Goal: Book appointment/travel/reservation

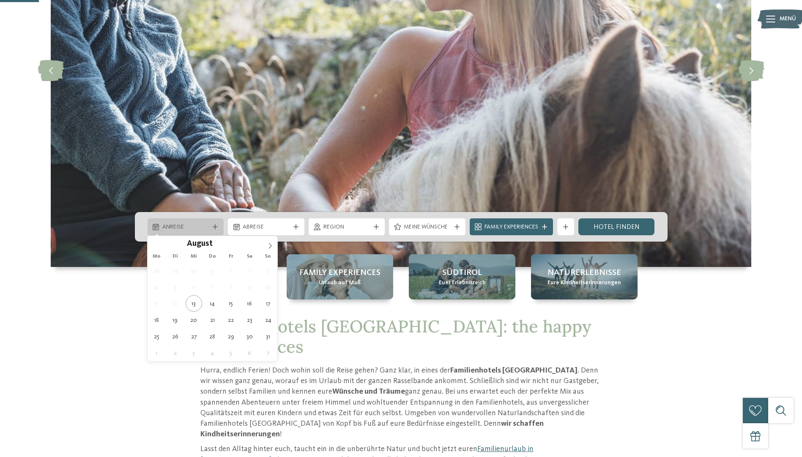
click at [197, 220] on div "Anreise" at bounding box center [186, 227] width 77 height 17
type div "[DATE]"
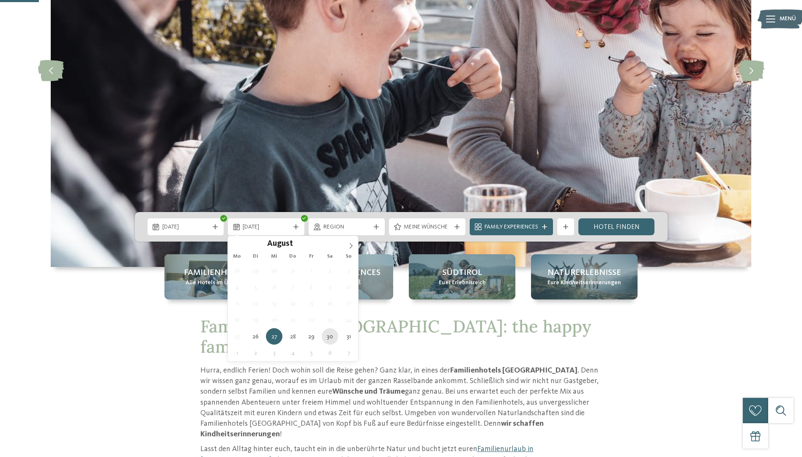
type div "[DATE]"
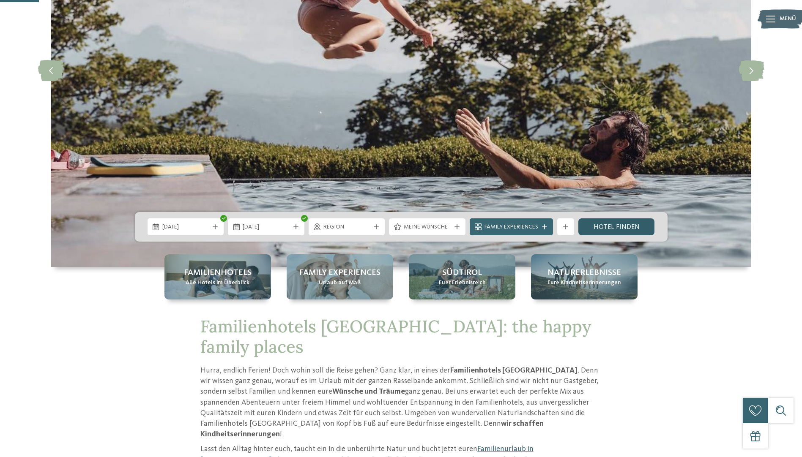
click at [610, 229] on link "Hotel finden" at bounding box center [616, 227] width 77 height 17
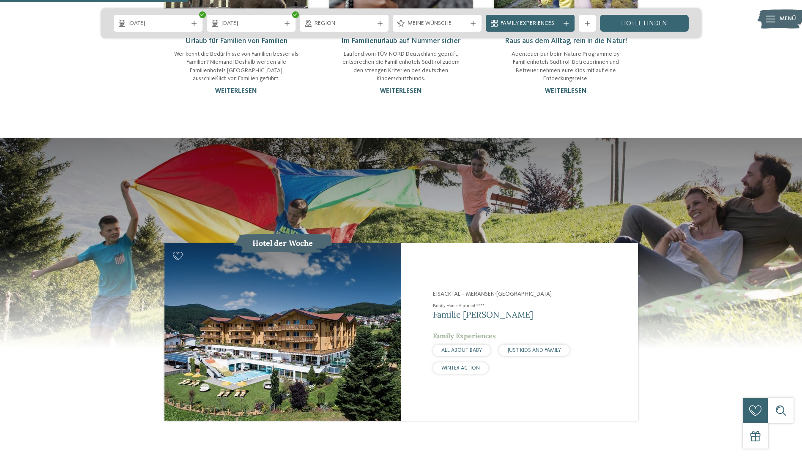
scroll to position [1015, 0]
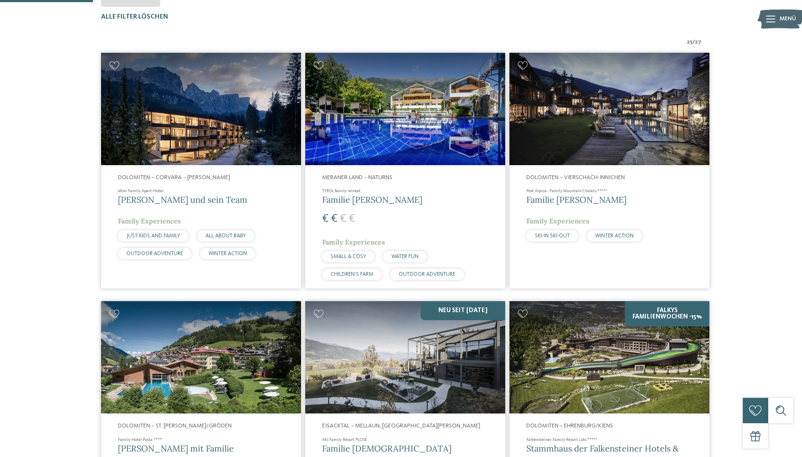
scroll to position [66, 0]
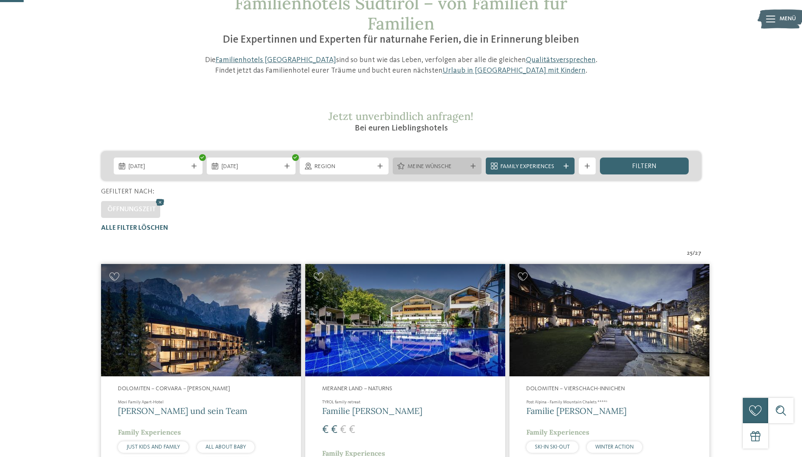
click at [447, 169] on span "Meine Wünsche" at bounding box center [437, 167] width 59 height 8
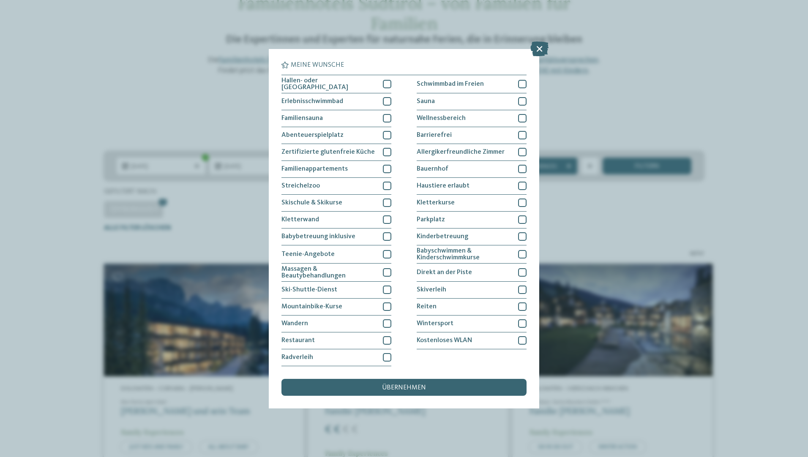
click at [683, 177] on div "Meine Wünsche [GEOGRAPHIC_DATA] Schwimmbad im Freien" at bounding box center [404, 228] width 808 height 457
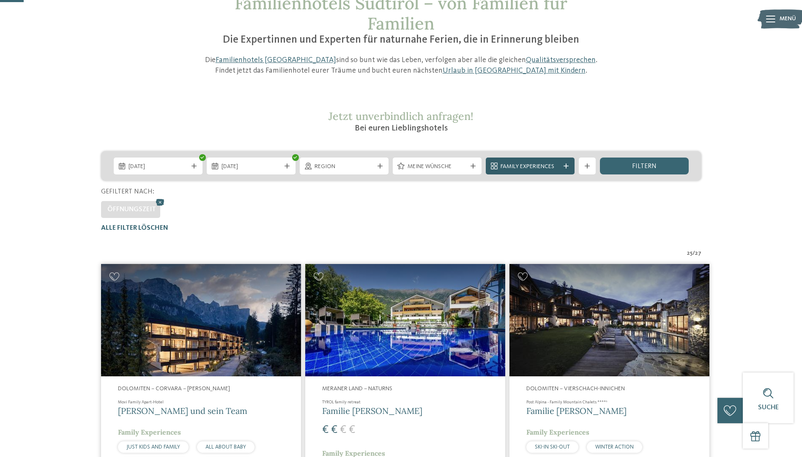
click at [531, 167] on span "Family Experiences" at bounding box center [530, 167] width 59 height 8
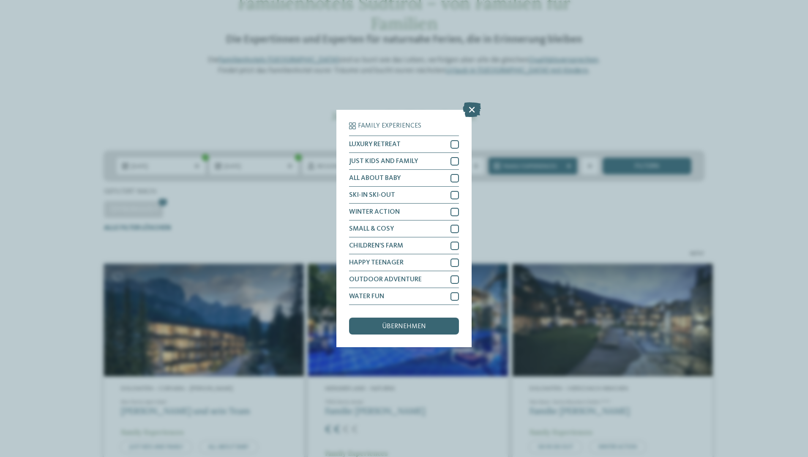
click at [523, 220] on div "Family Experiences LUXURY RETREAT JUST KIDS AND FAMILY" at bounding box center [404, 228] width 808 height 457
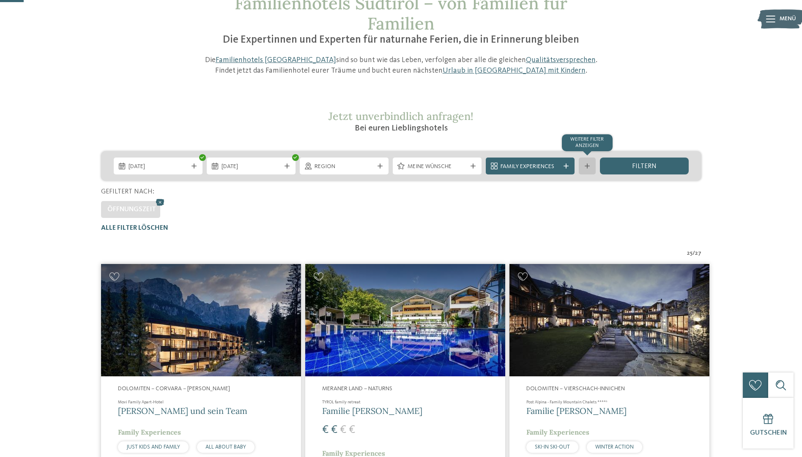
click at [591, 166] on div at bounding box center [587, 166] width 8 height 5
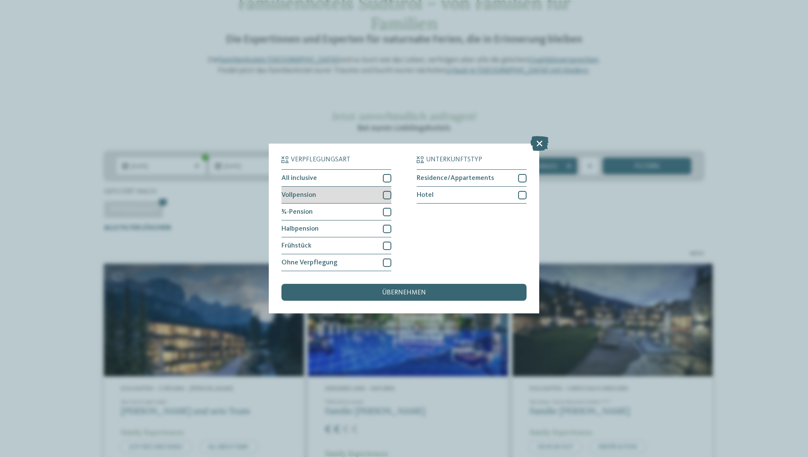
drag, startPoint x: 389, startPoint y: 196, endPoint x: 380, endPoint y: 194, distance: 8.8
click at [380, 194] on div "Vollpension" at bounding box center [337, 195] width 110 height 17
click at [380, 230] on div "Halbpension" at bounding box center [337, 229] width 110 height 17
click at [385, 209] on div at bounding box center [387, 212] width 8 height 8
click at [386, 291] on span "übernehmen" at bounding box center [404, 293] width 44 height 7
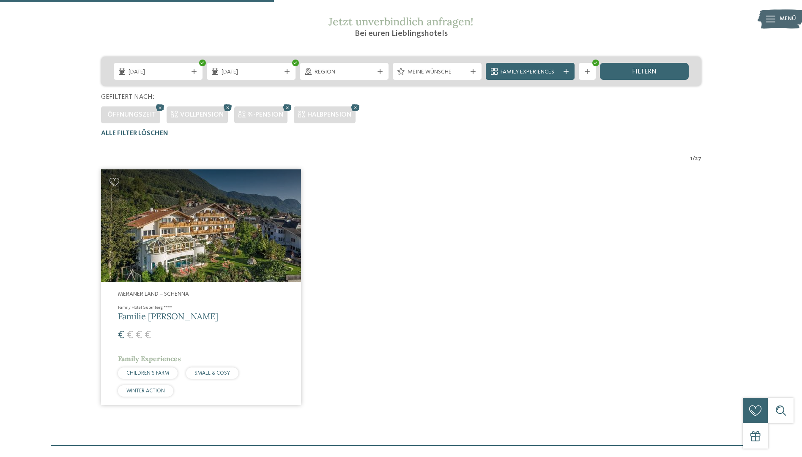
scroll to position [151, 0]
